Goal: Information Seeking & Learning: Learn about a topic

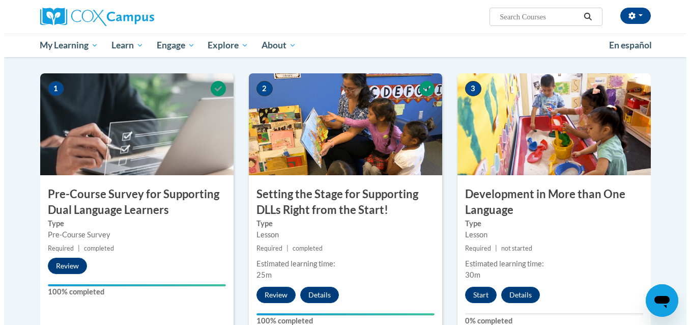
scroll to position [227, 0]
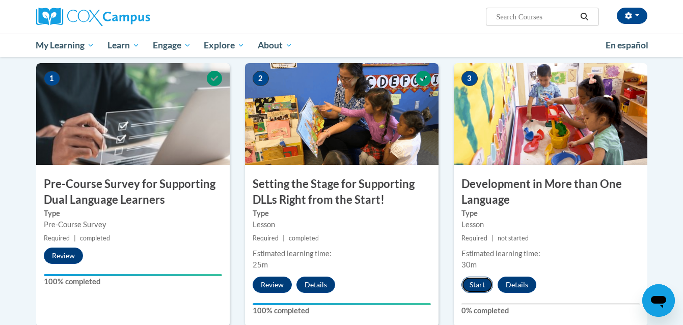
click at [468, 281] on button "Start" at bounding box center [477, 284] width 32 height 16
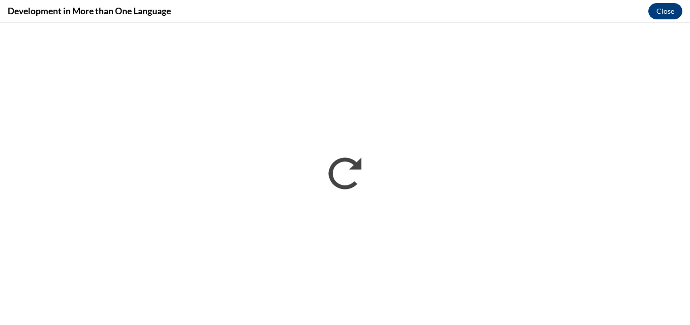
scroll to position [0, 0]
